Goal: Find specific page/section: Find specific page/section

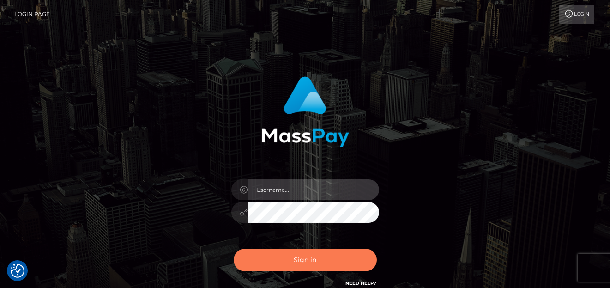
type input "[PERSON_NAME]"
click at [346, 262] on button "Sign in" at bounding box center [305, 260] width 143 height 23
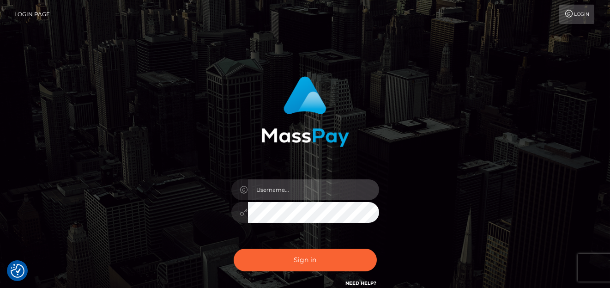
type input "[PERSON_NAME]"
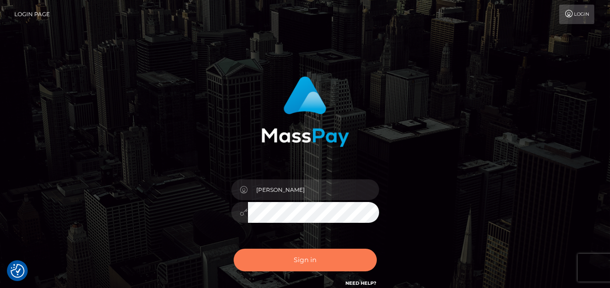
click at [346, 259] on button "Sign in" at bounding box center [305, 260] width 143 height 23
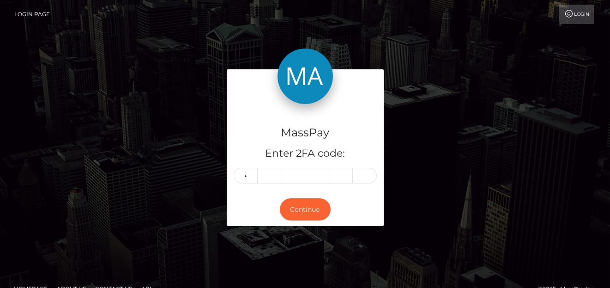
type input "1"
type input "4"
type input "9"
type input "5"
type input "3"
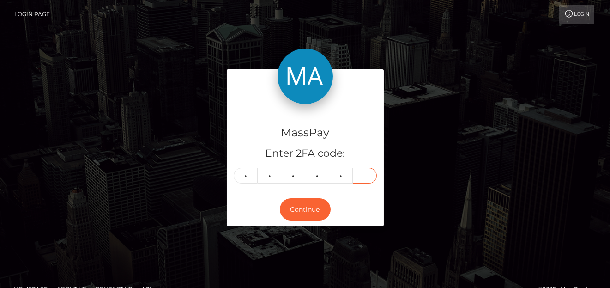
type input "4"
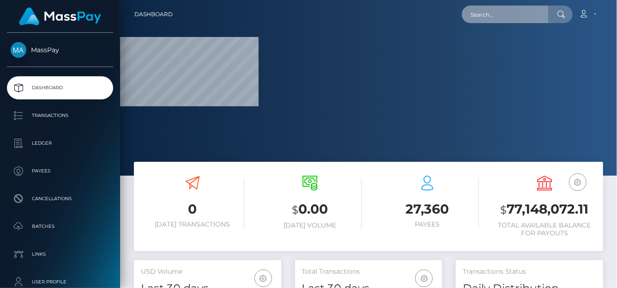
click at [503, 21] on input "text" at bounding box center [505, 15] width 87 height 18
paste input "poact_1joNDPA3xsoO"
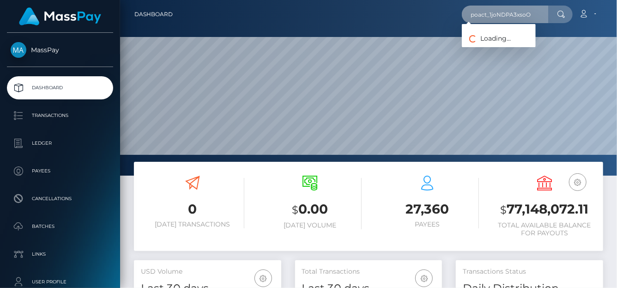
scroll to position [164, 147]
type input "poact_1joNDPA3xsoO"
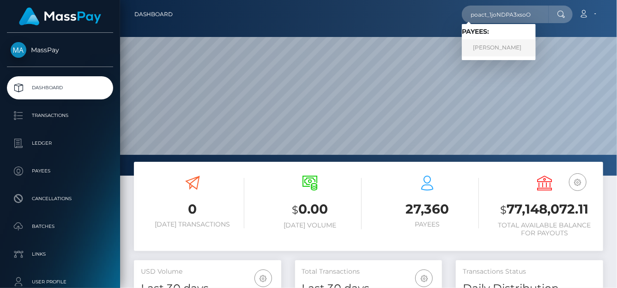
click at [479, 49] on link "WALEED AHMED" at bounding box center [499, 47] width 74 height 17
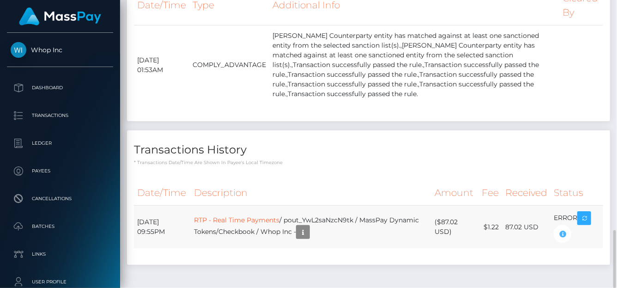
scroll to position [111, 147]
